Goal: Information Seeking & Learning: Learn about a topic

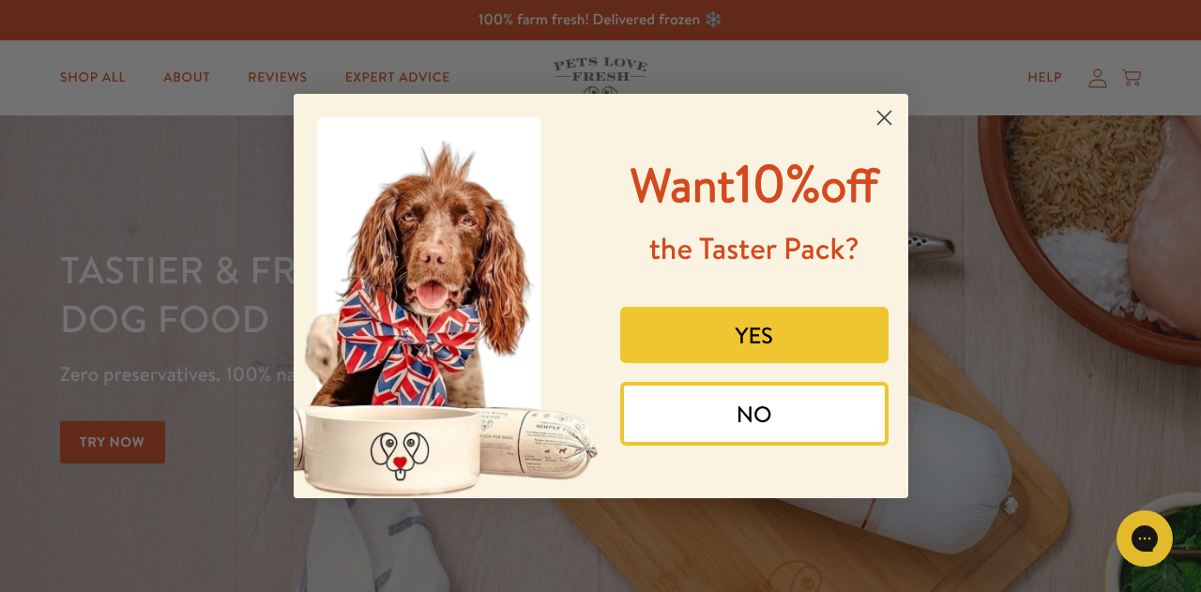
click at [884, 113] on circle "Close dialog" at bounding box center [883, 117] width 31 height 31
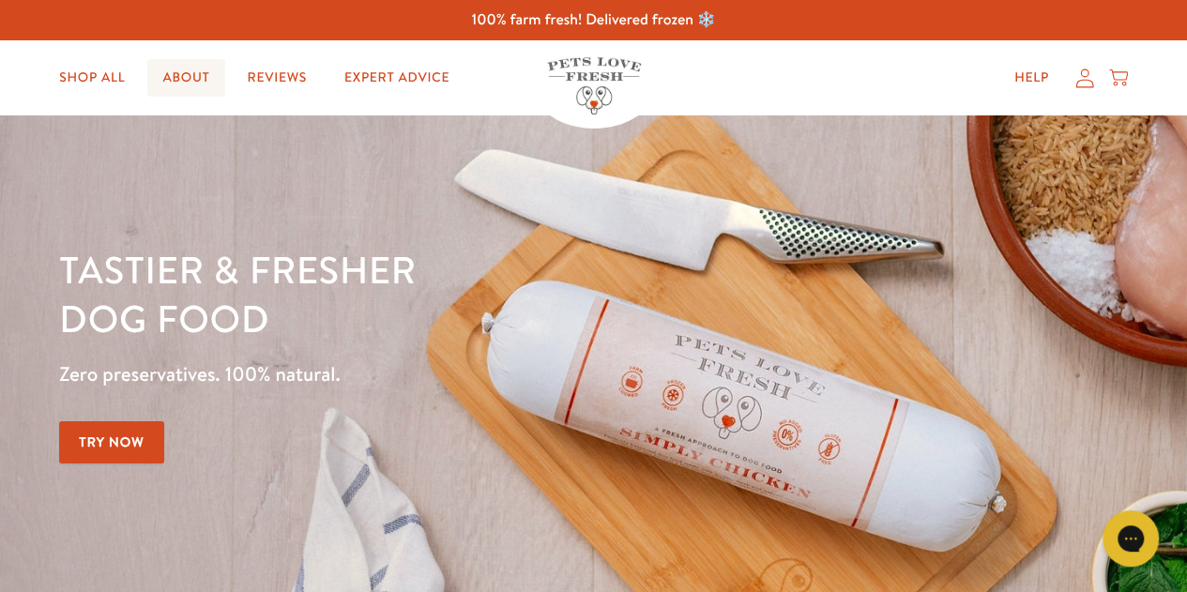
click at [188, 74] on link "About" at bounding box center [185, 78] width 77 height 38
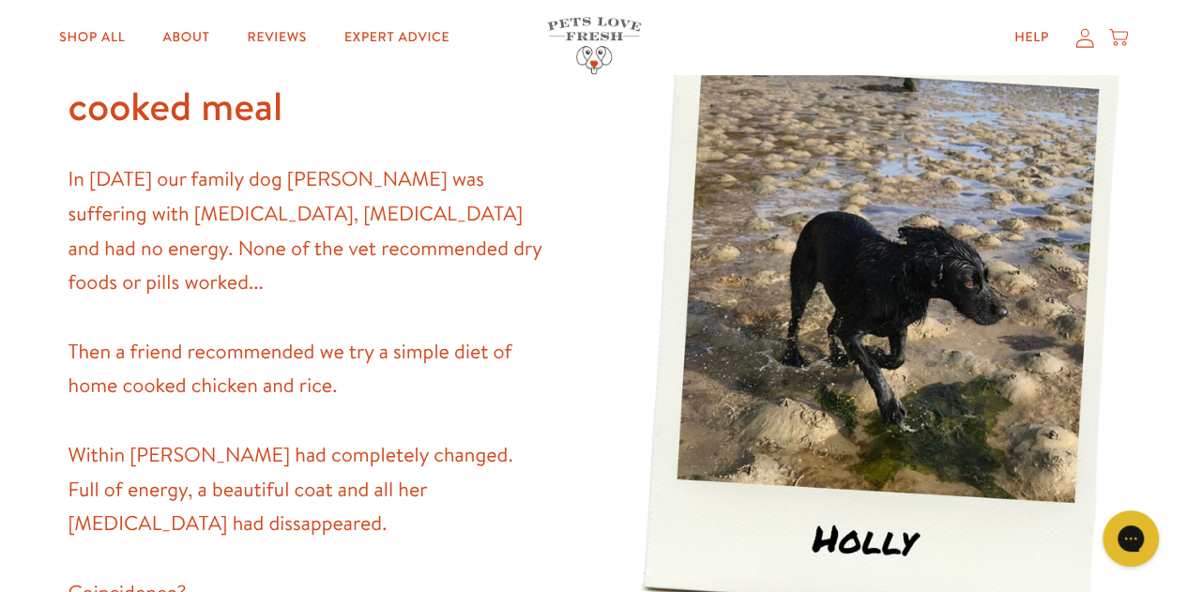
scroll to position [281, 0]
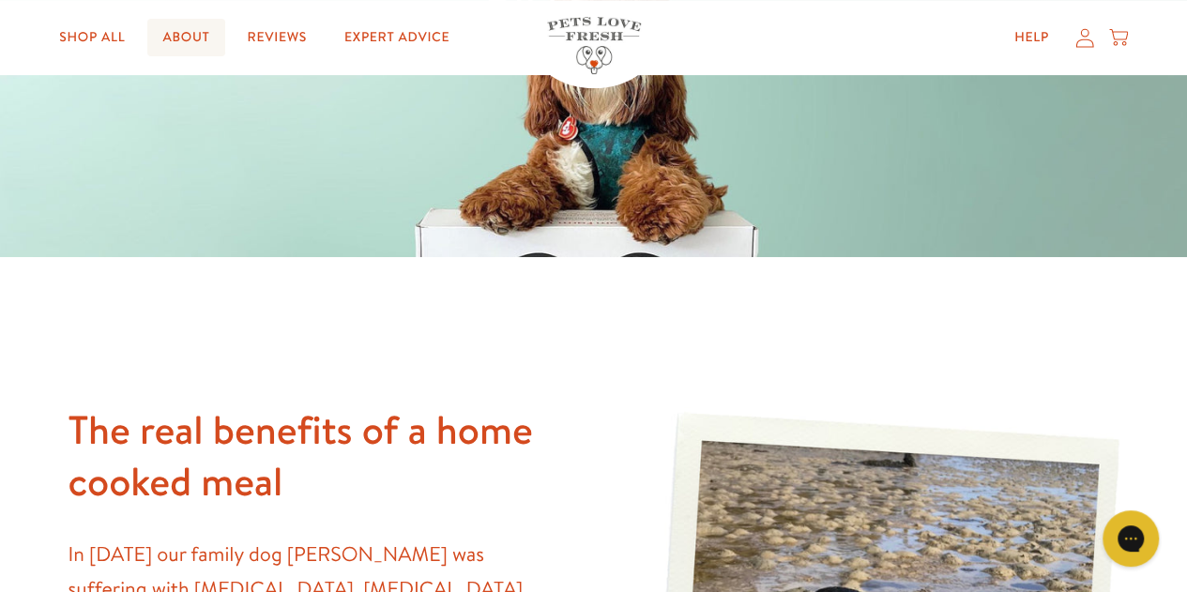
click at [175, 38] on link "About" at bounding box center [185, 38] width 77 height 38
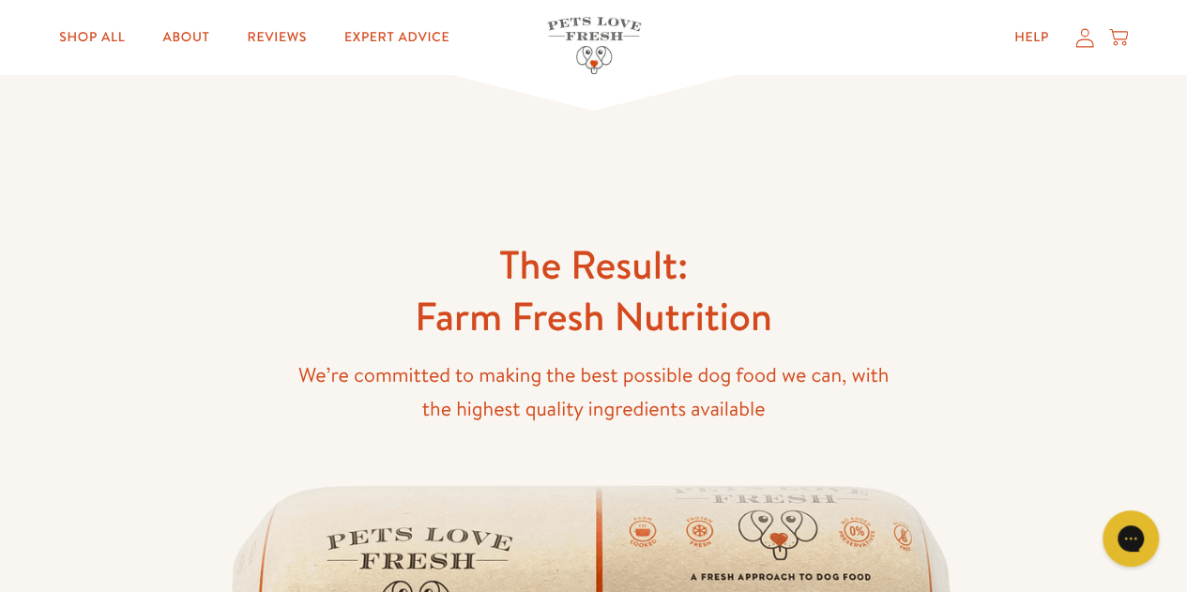
scroll to position [3472, 0]
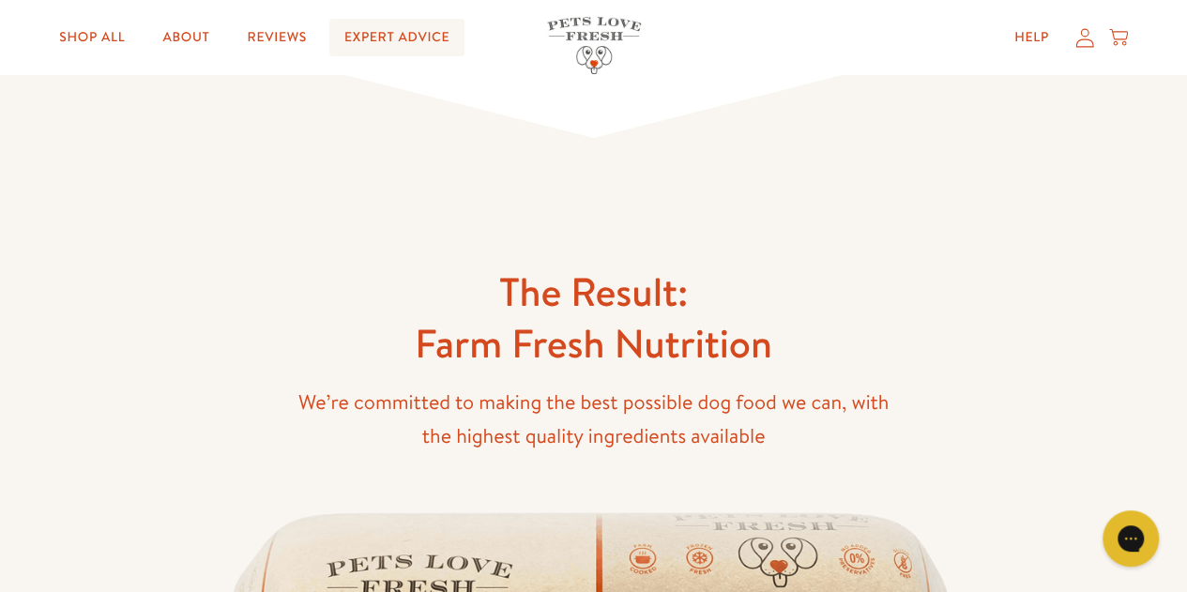
click at [393, 29] on link "Expert Advice" at bounding box center [396, 38] width 135 height 38
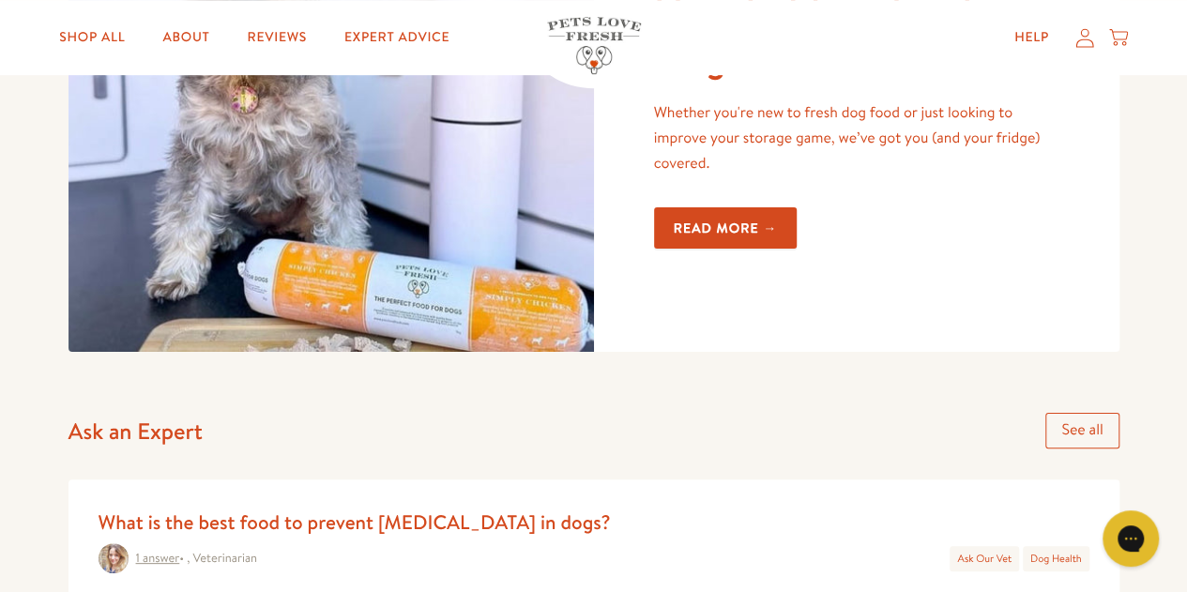
scroll to position [375, 0]
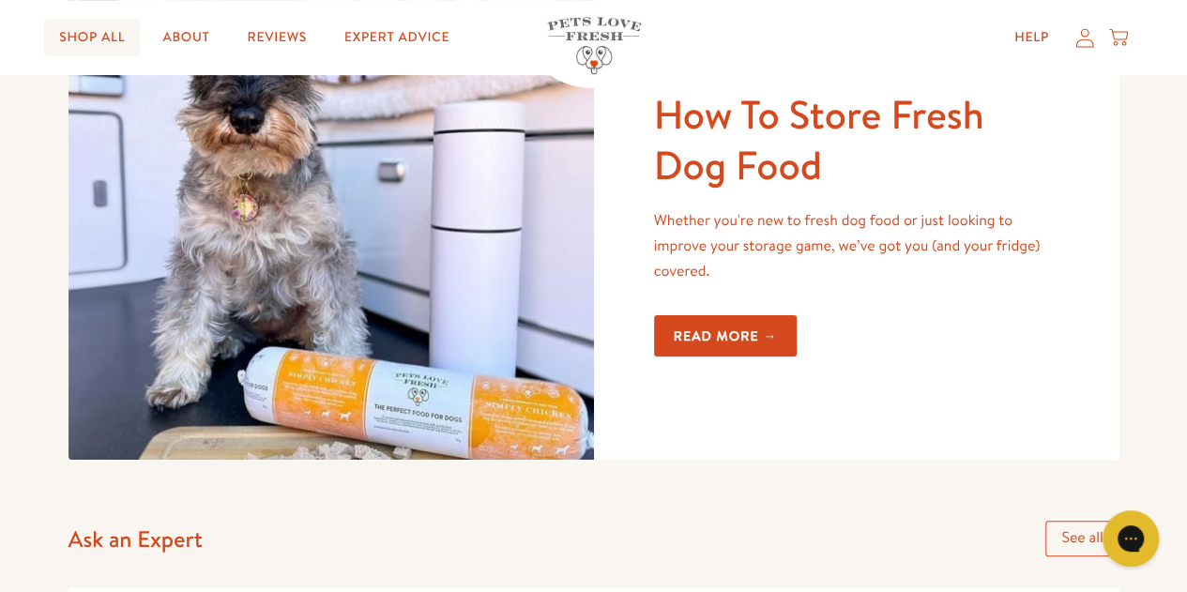
click at [75, 42] on link "Shop All" at bounding box center [92, 38] width 96 height 38
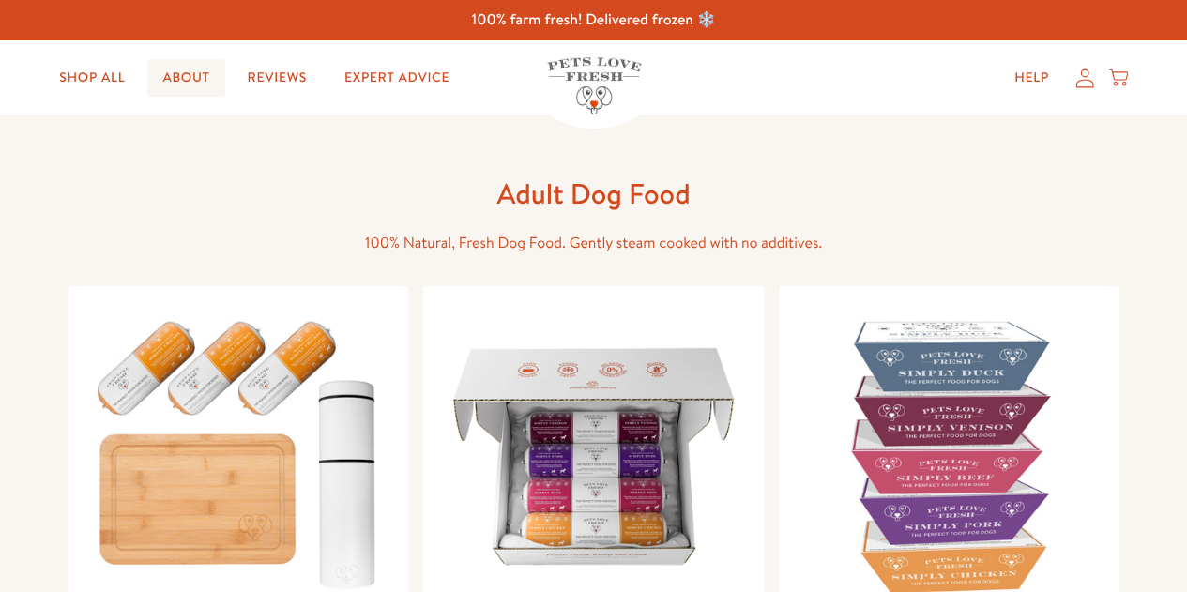
click at [196, 87] on link "About" at bounding box center [185, 78] width 77 height 38
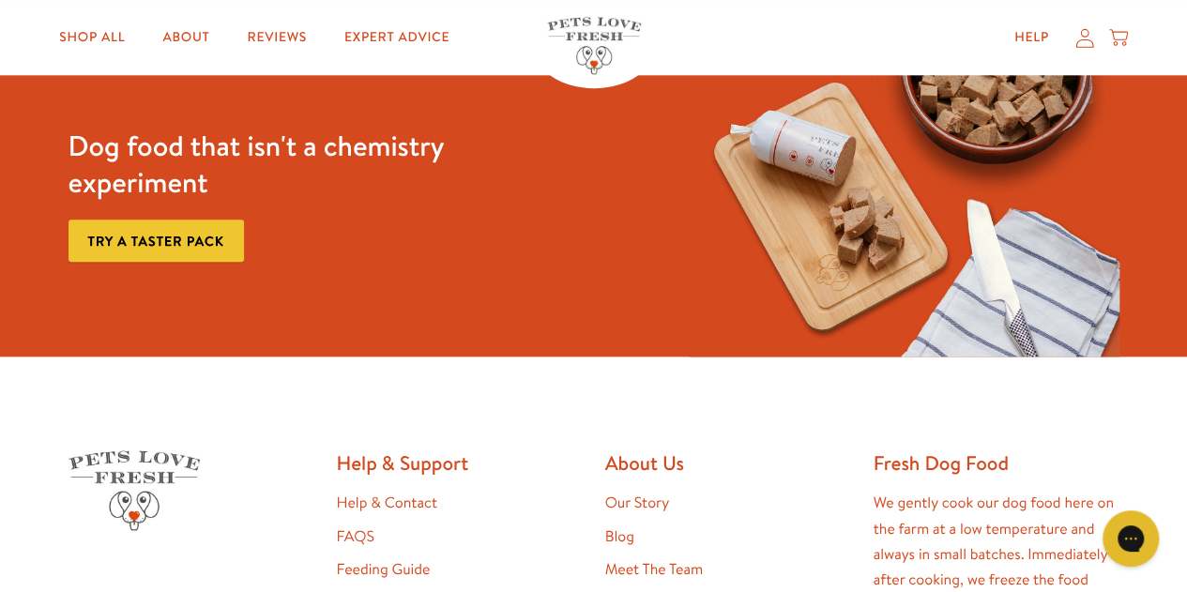
scroll to position [4785, 0]
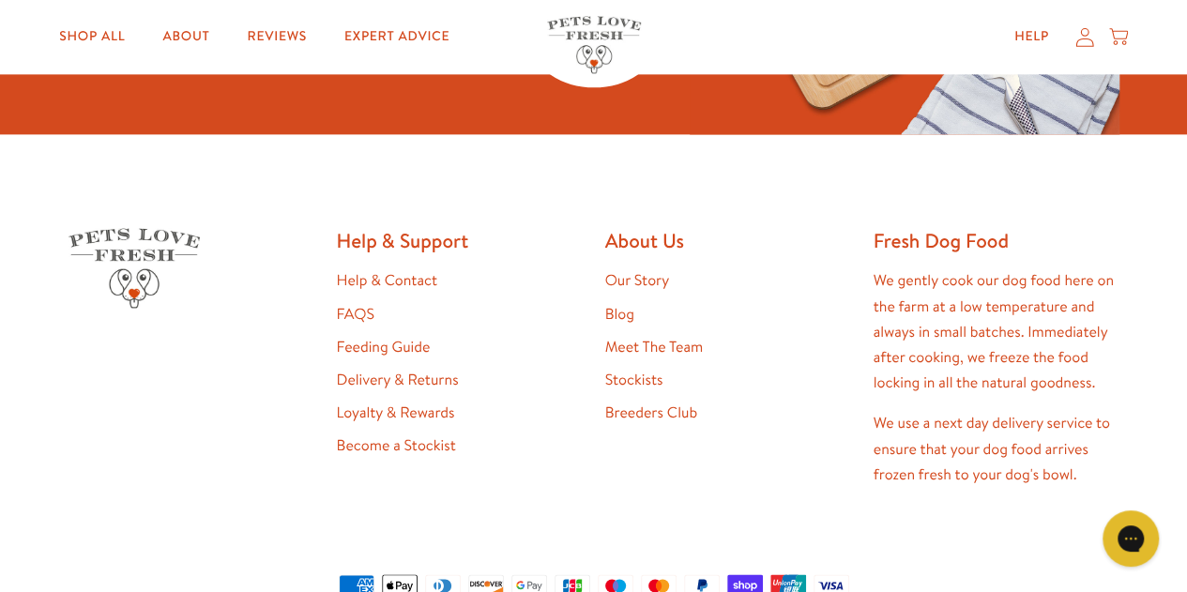
click at [672, 348] on link "Meet The Team" at bounding box center [654, 347] width 98 height 21
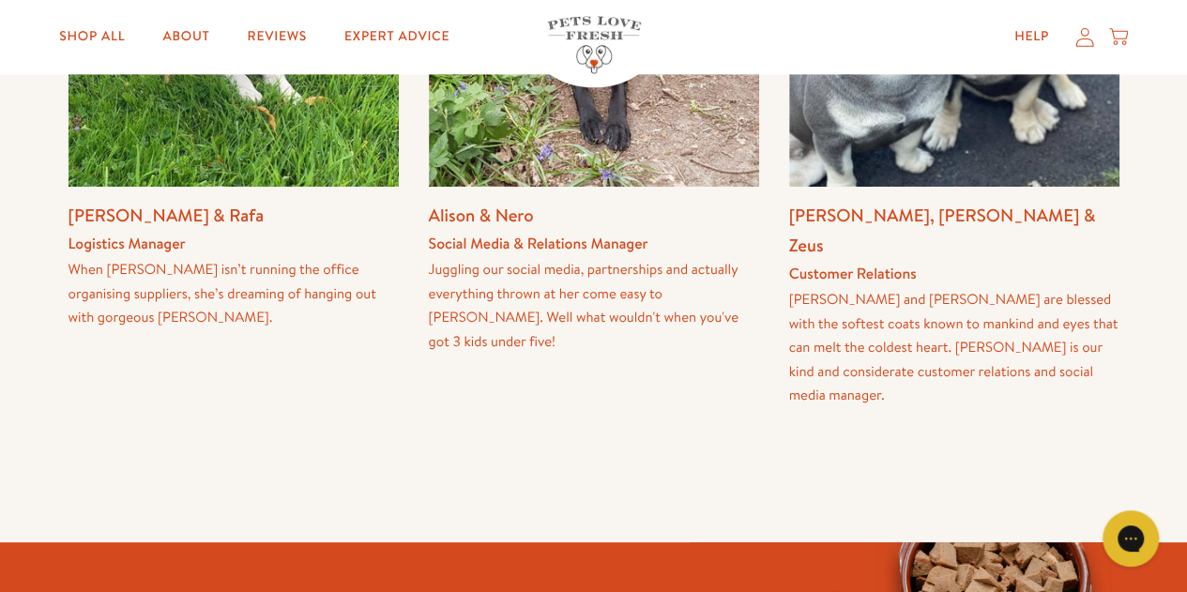
scroll to position [938, 0]
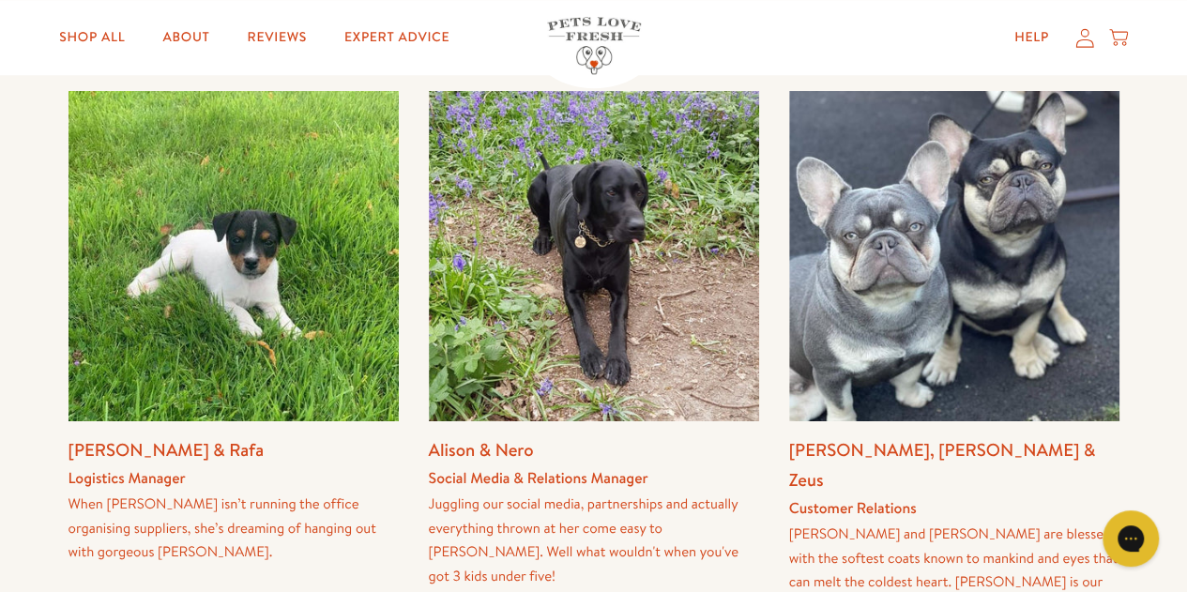
click at [1000, 172] on img at bounding box center [954, 256] width 330 height 330
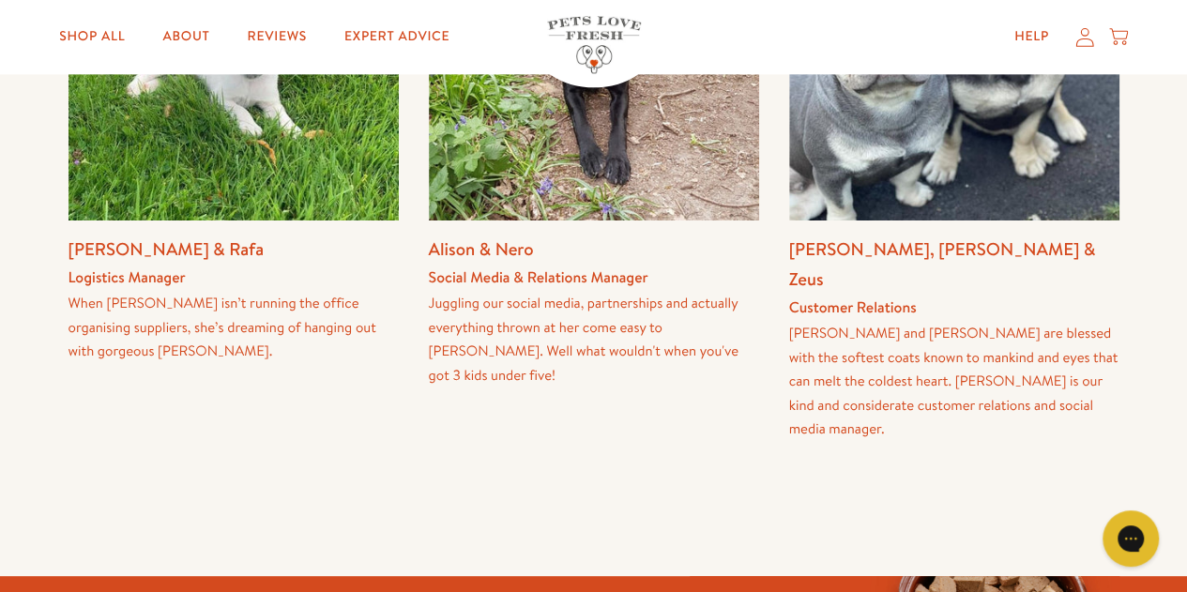
scroll to position [1126, 0]
